Goal: Transaction & Acquisition: Purchase product/service

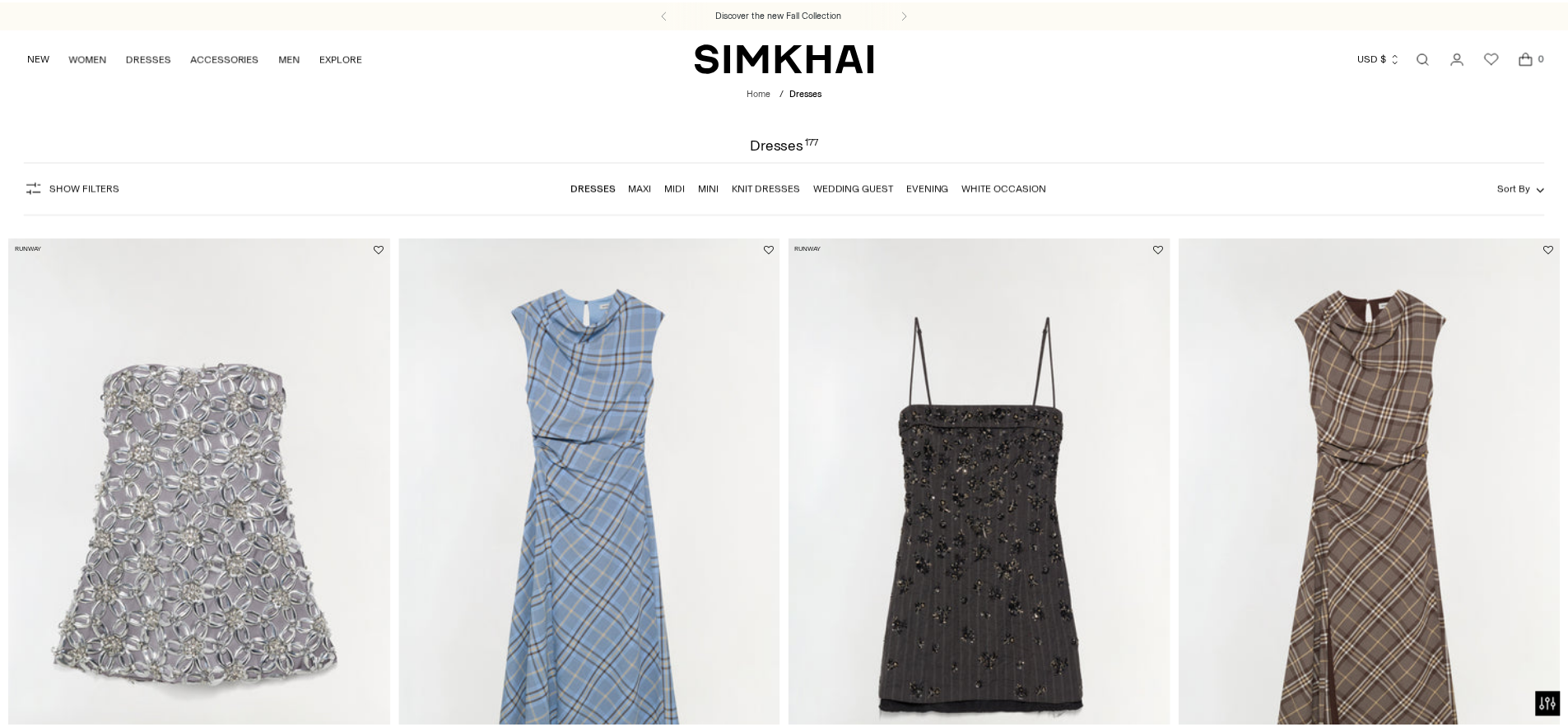
scroll to position [184, 0]
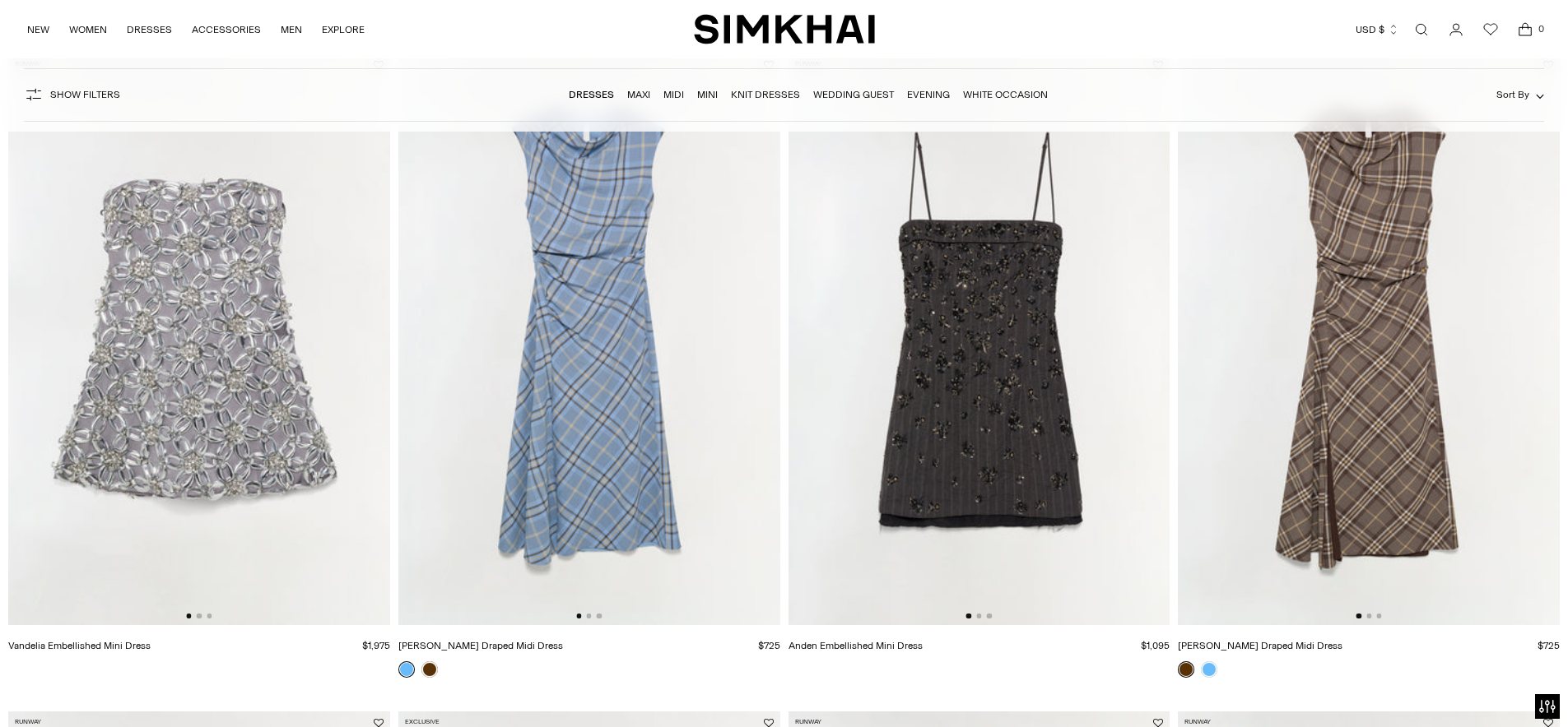
click at [646, 97] on link "Maxi" at bounding box center [638, 95] width 23 height 12
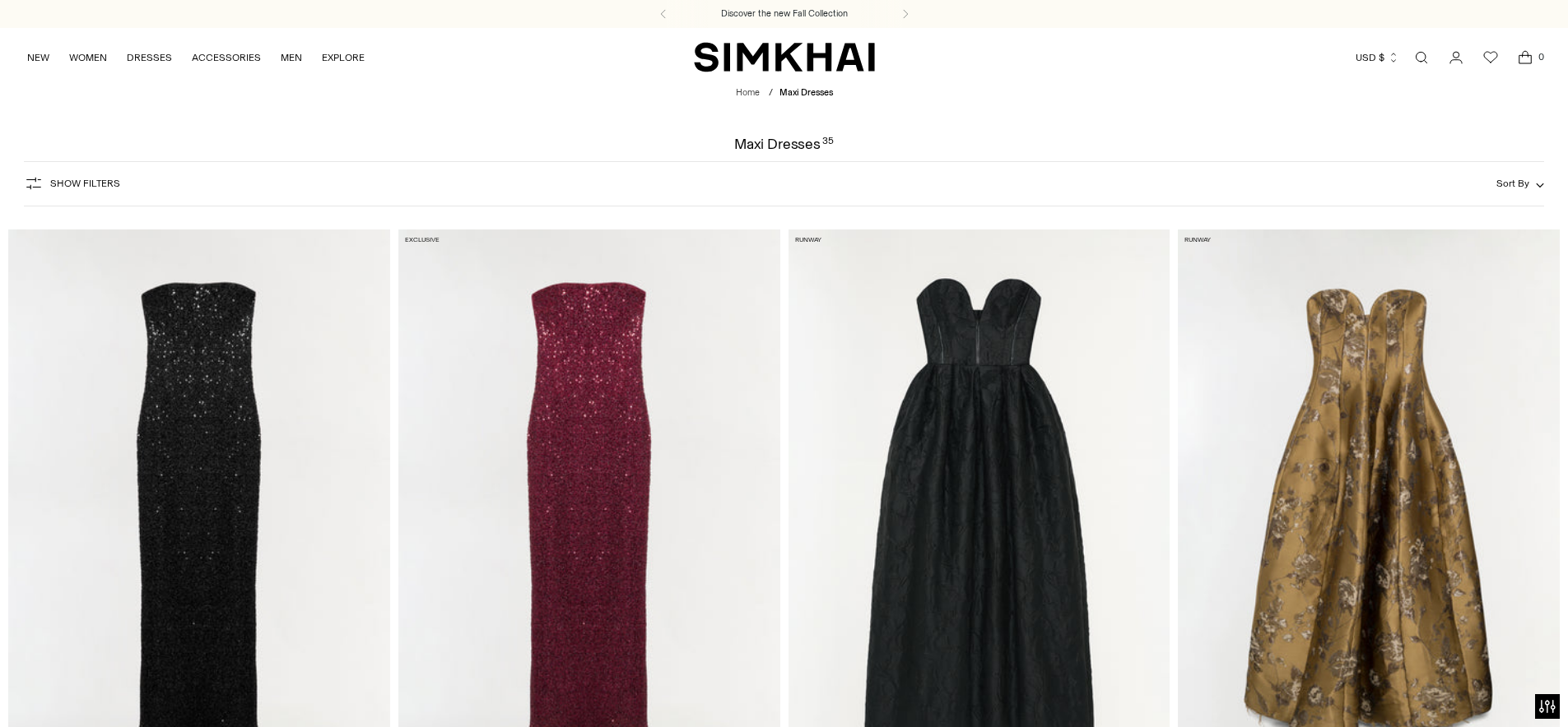
click at [1553, 180] on form "Show Filters Show Filters Sort By Recommended Most Popular Newest" at bounding box center [784, 184] width 1568 height 65
click at [1533, 176] on button "Sort By" at bounding box center [1520, 184] width 48 height 18
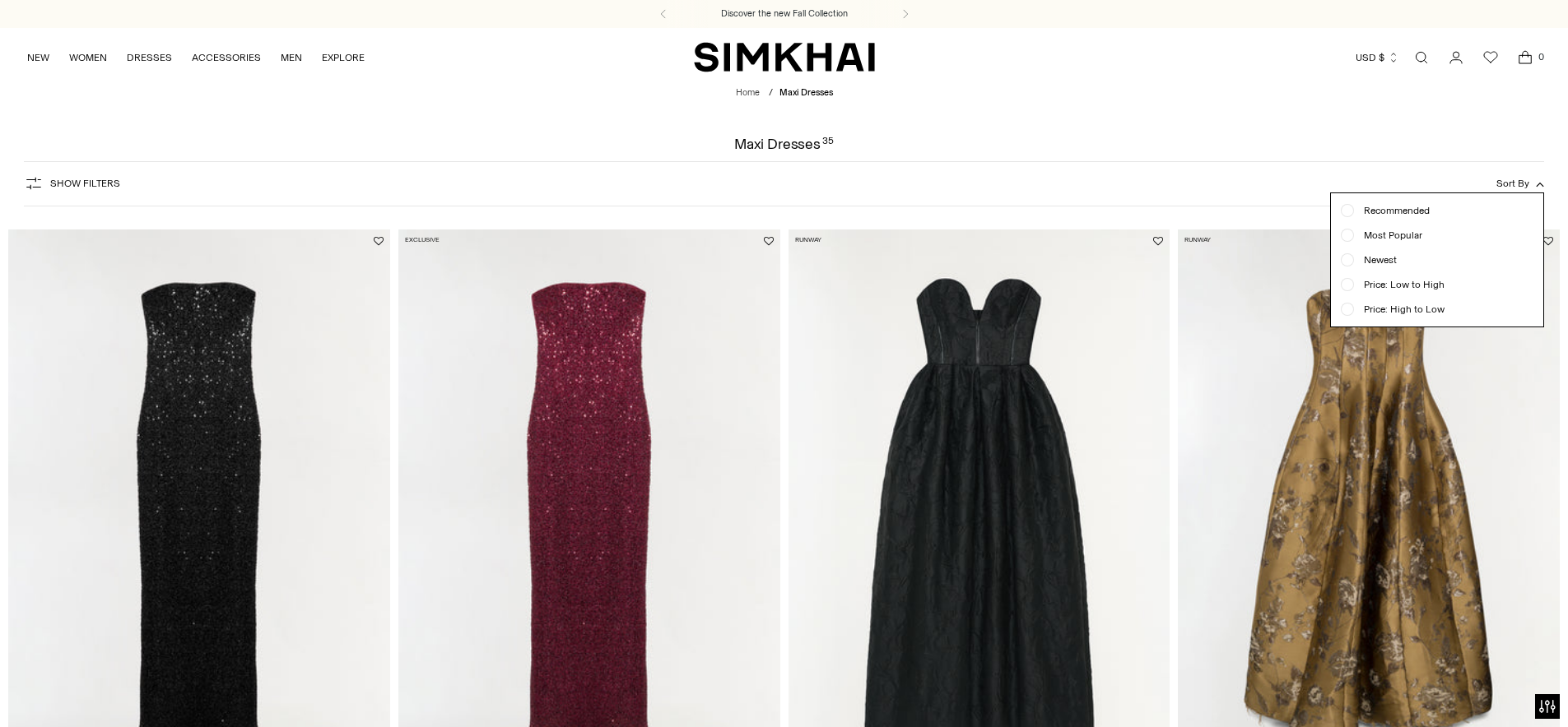
click at [1232, 162] on div "Show Filters Show Filters Sort By Recommended Most Popular Newest" at bounding box center [784, 183] width 1521 height 45
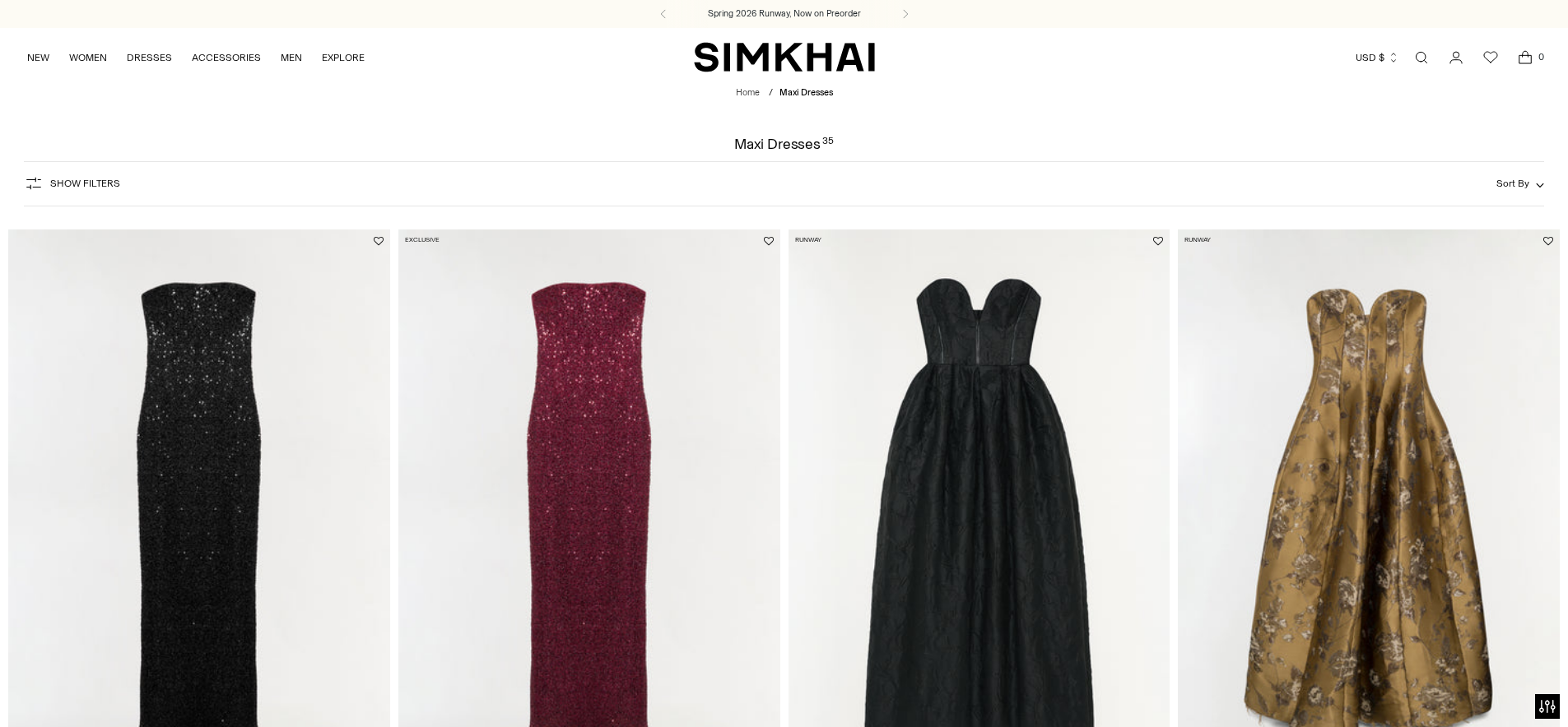
click at [59, 180] on span "Show Filters" at bounding box center [86, 183] width 70 height 12
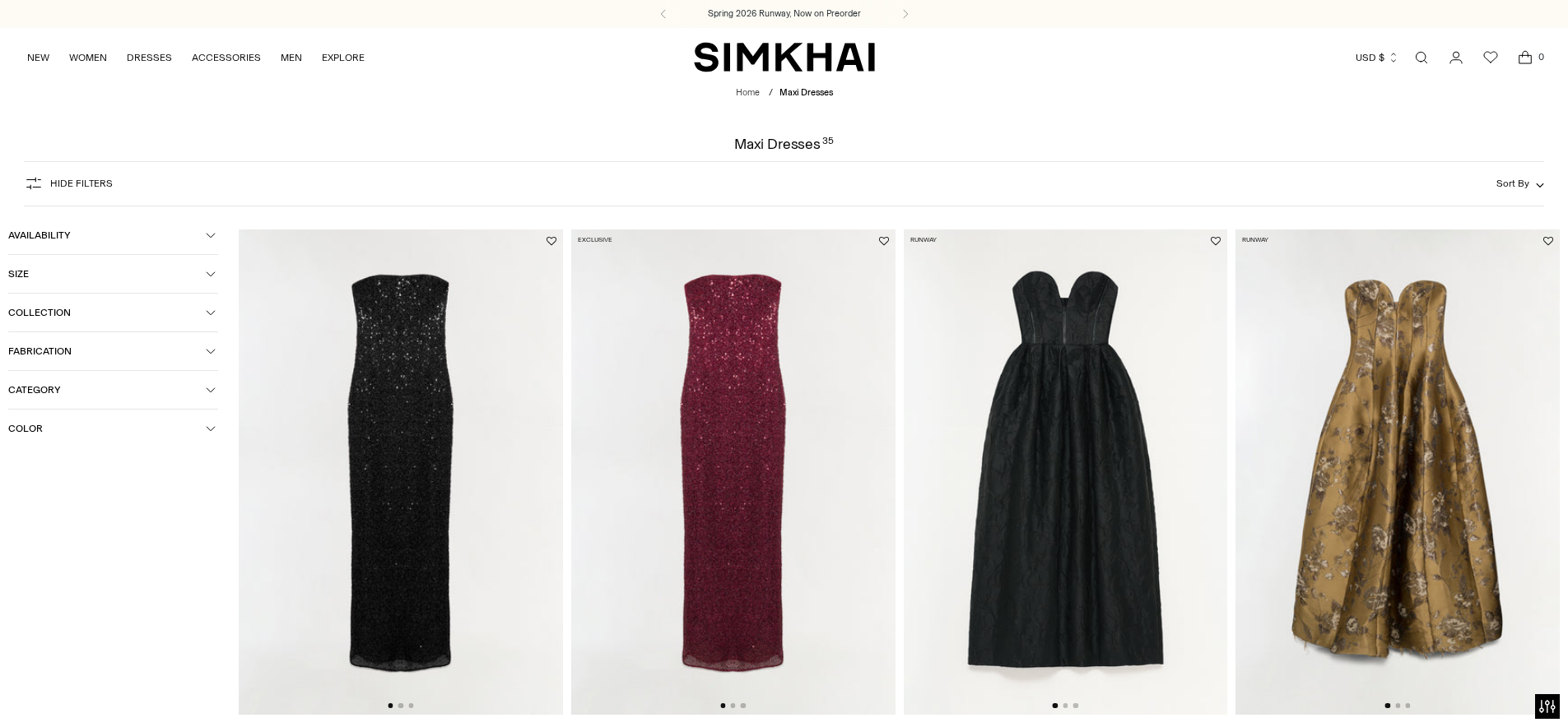
click at [29, 433] on span "Color" at bounding box center [107, 428] width 198 height 12
click at [29, 619] on span "White" at bounding box center [47, 618] width 35 height 15
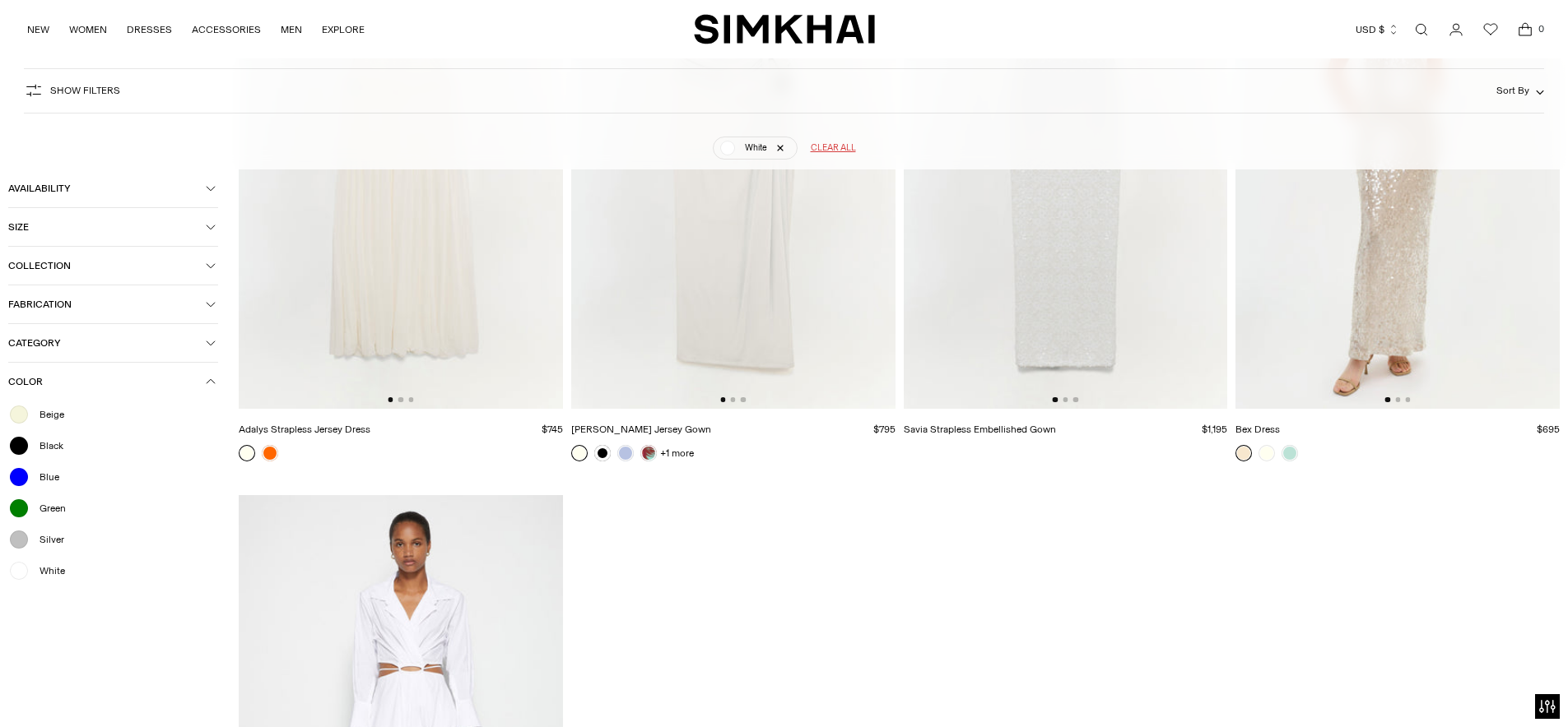
scroll to position [1073, 0]
